Goal: Find specific page/section

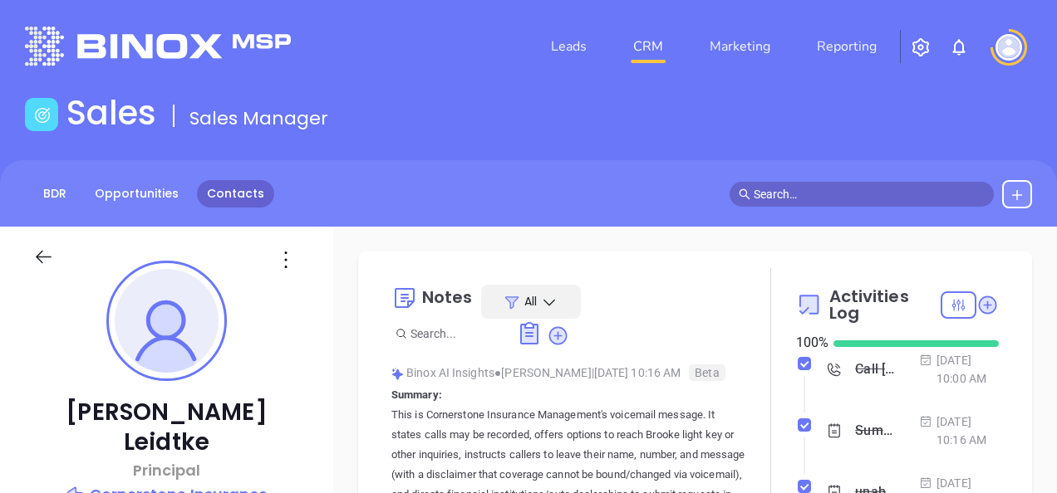
click at [242, 202] on link "Contacts" at bounding box center [235, 193] width 77 height 27
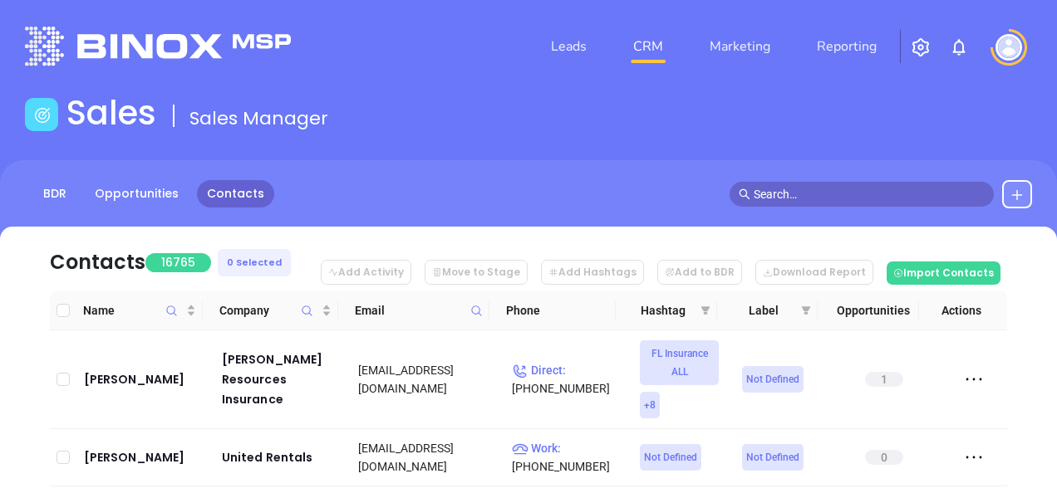
click at [469, 305] on span at bounding box center [476, 310] width 19 height 25
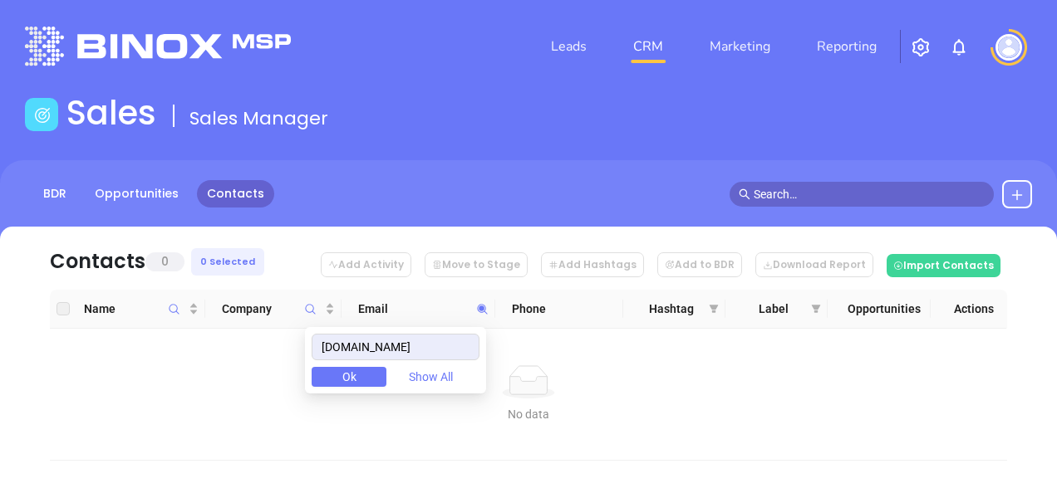
type input "[DOMAIN_NAME]"
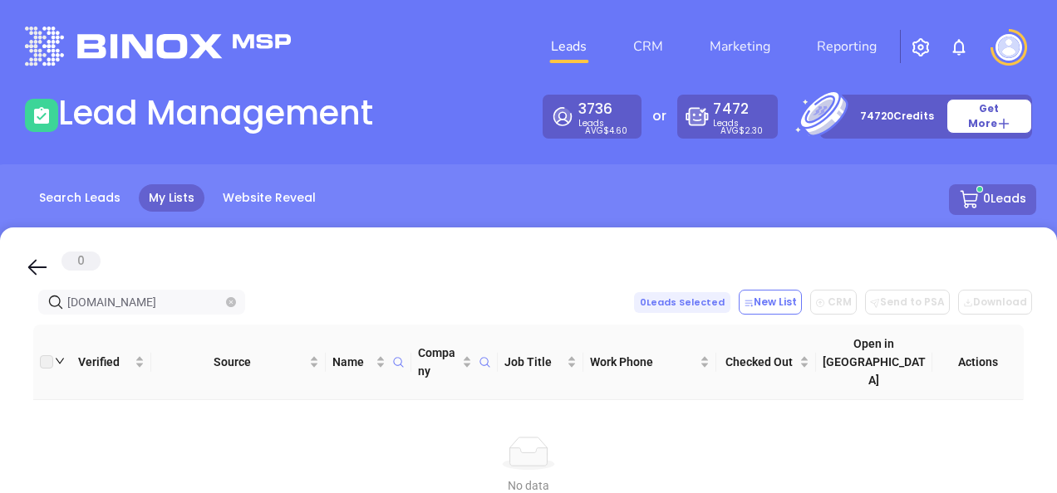
click at [231, 302] on icon "close-circle" at bounding box center [231, 302] width 10 height 10
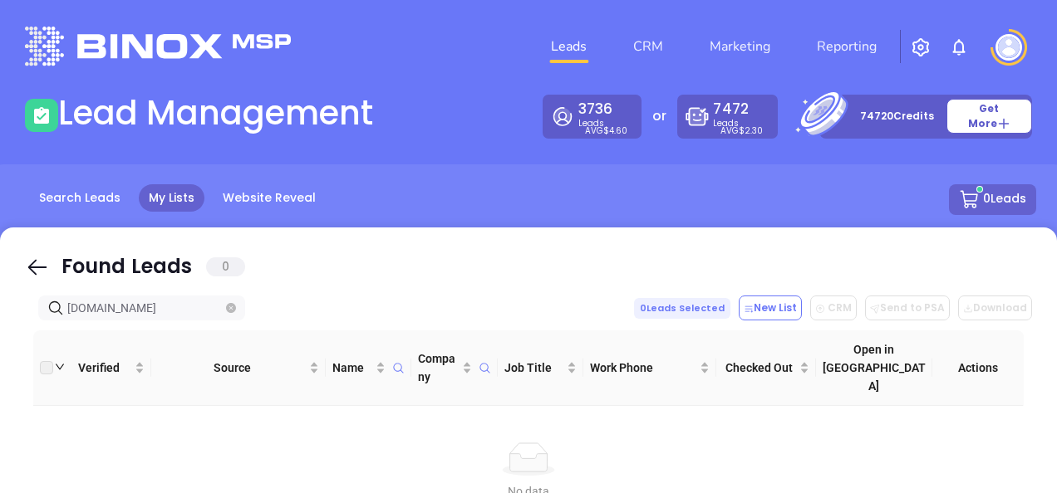
type input "metzlerinsurance.com"
